Goal: Use online tool/utility: Utilize a website feature to perform a specific function

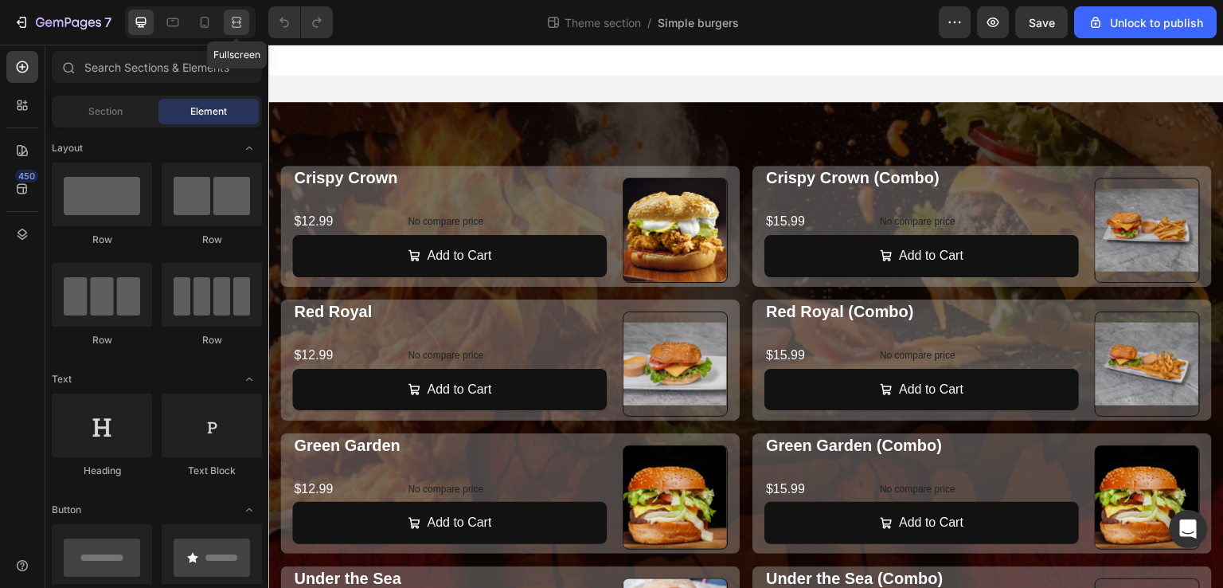
click at [233, 22] on icon at bounding box center [234, 22] width 5 height 4
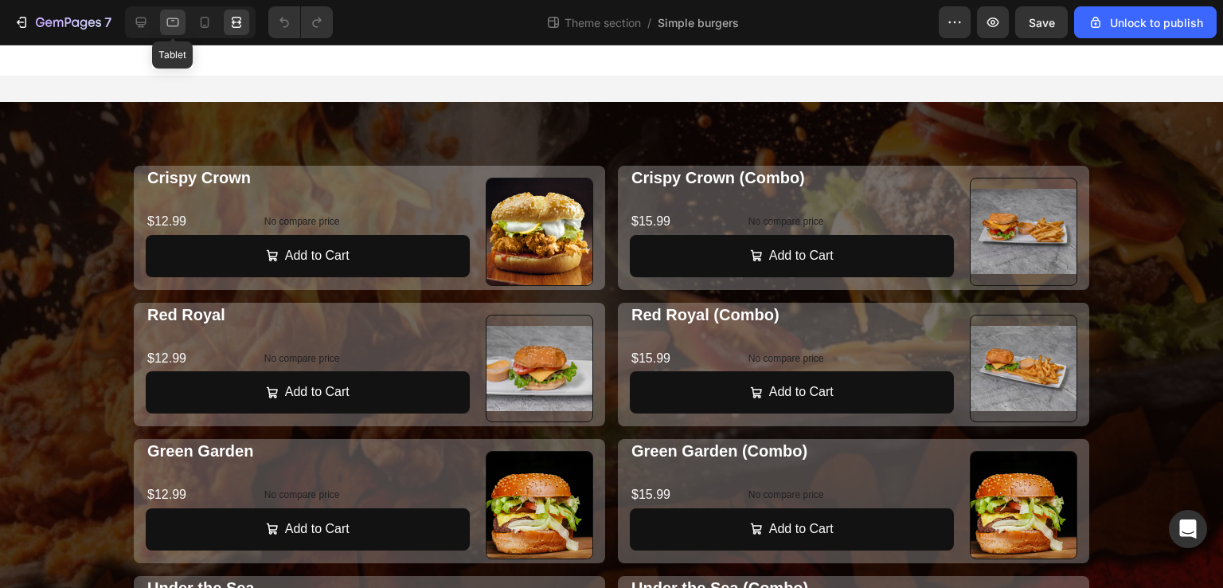
click at [167, 26] on icon at bounding box center [173, 22] width 12 height 9
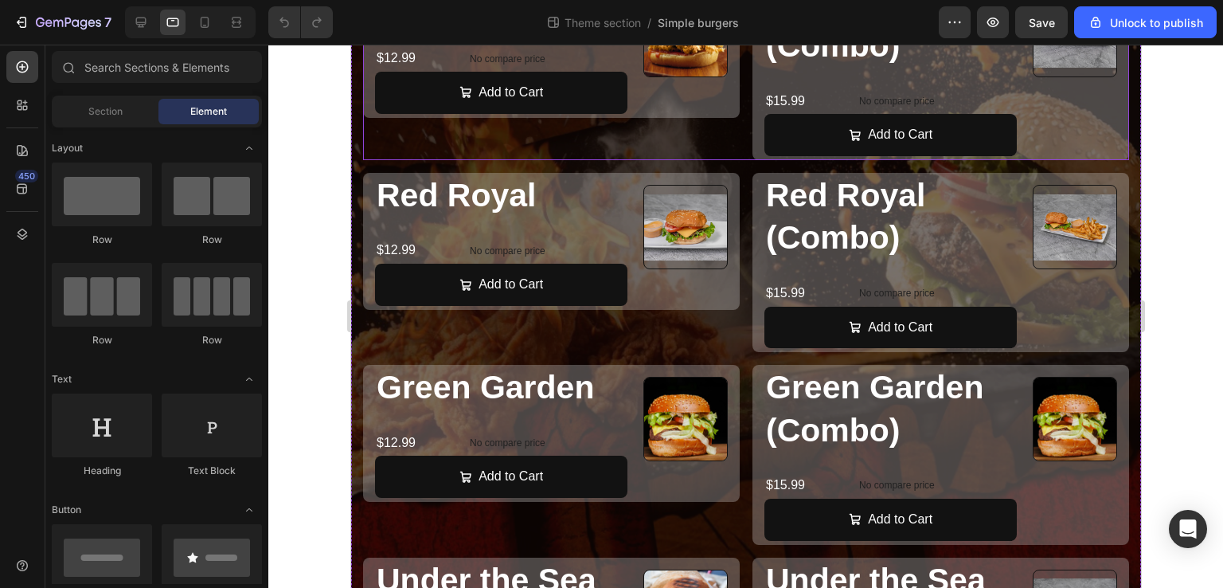
scroll to position [201, 0]
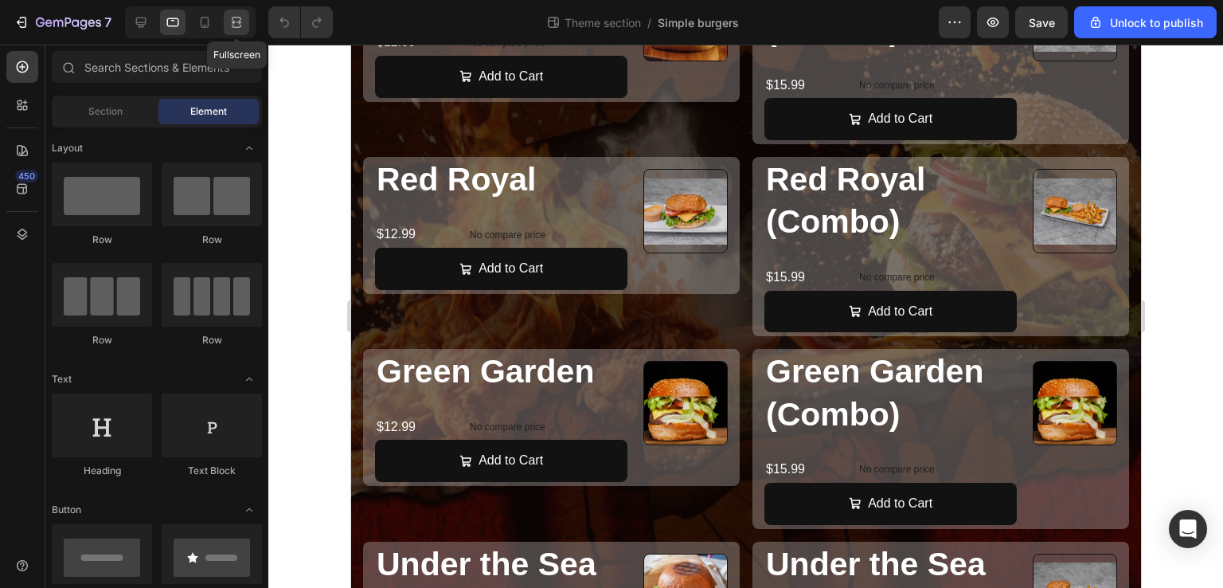
click at [243, 22] on icon at bounding box center [237, 22] width 16 height 16
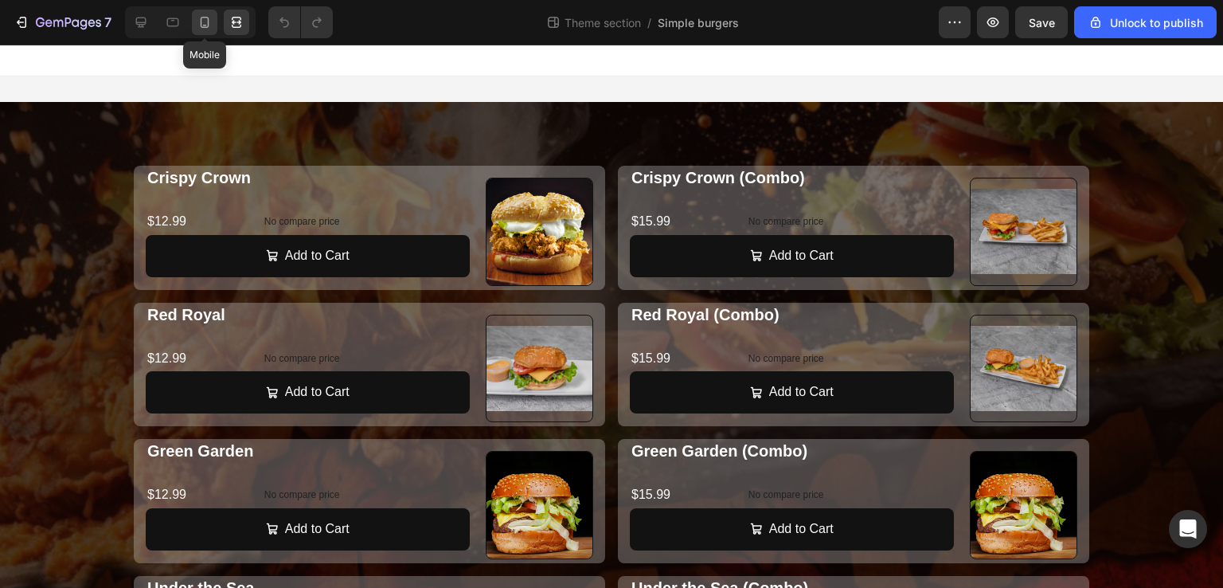
click at [209, 23] on icon at bounding box center [205, 22] width 16 height 16
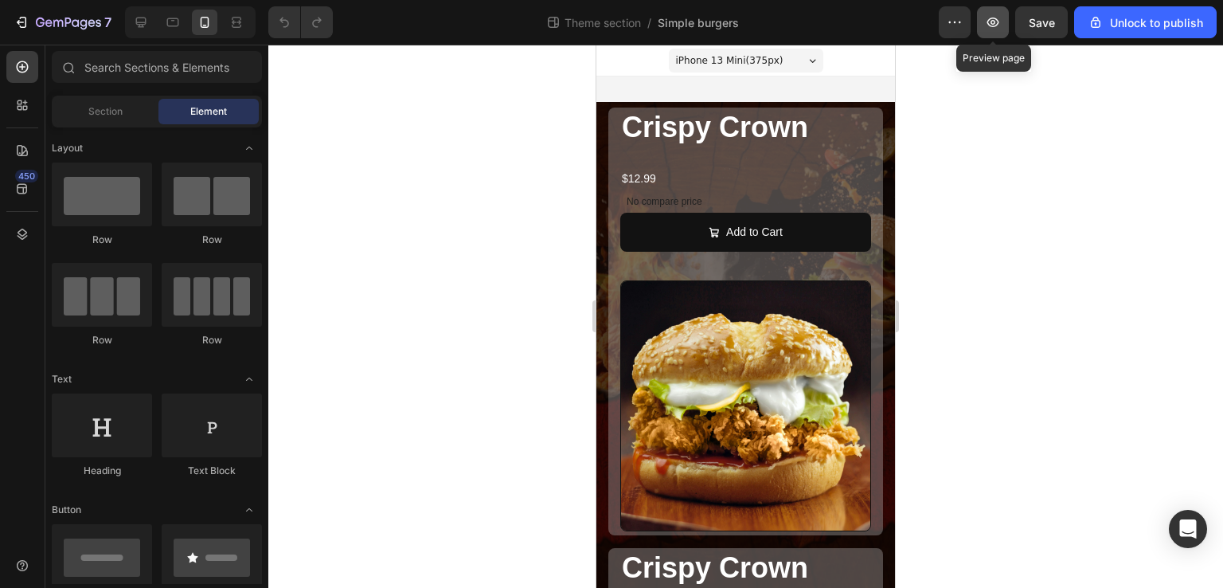
click at [991, 25] on icon "button" at bounding box center [994, 23] width 12 height 10
